Goal: Find specific page/section: Find specific page/section

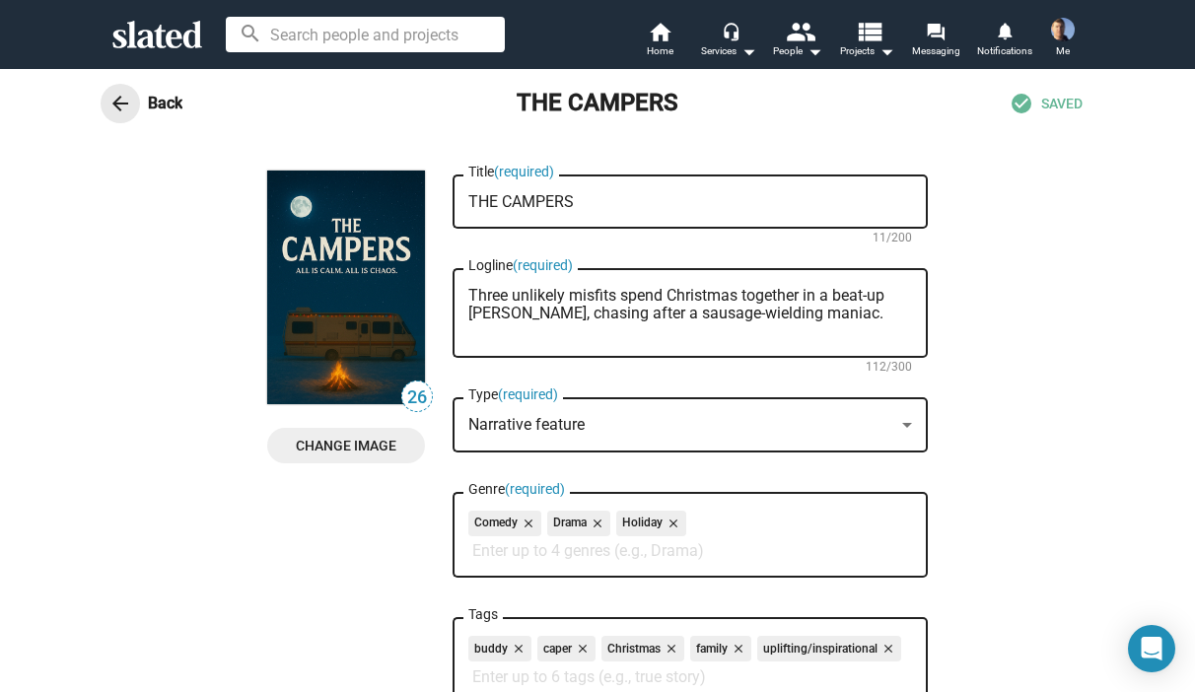
click at [110, 102] on mat-icon "arrow_back" at bounding box center [120, 104] width 24 height 24
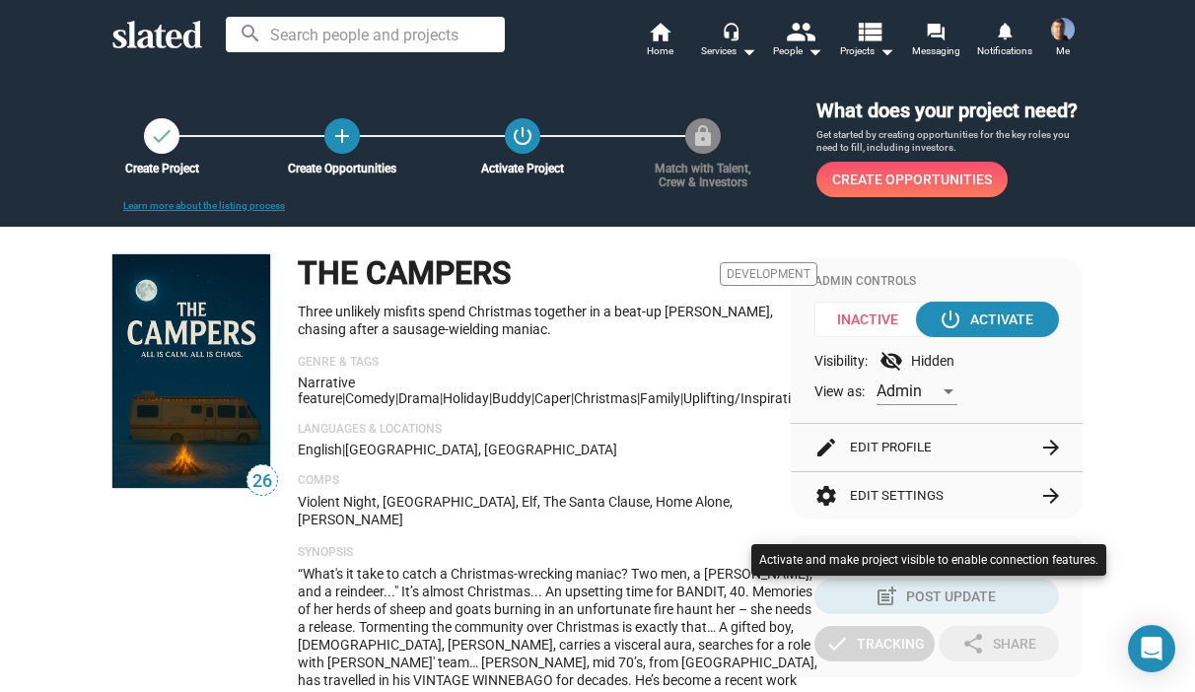
click at [321, 493] on div at bounding box center [597, 346] width 1195 height 692
